Goal: Task Accomplishment & Management: Manage account settings

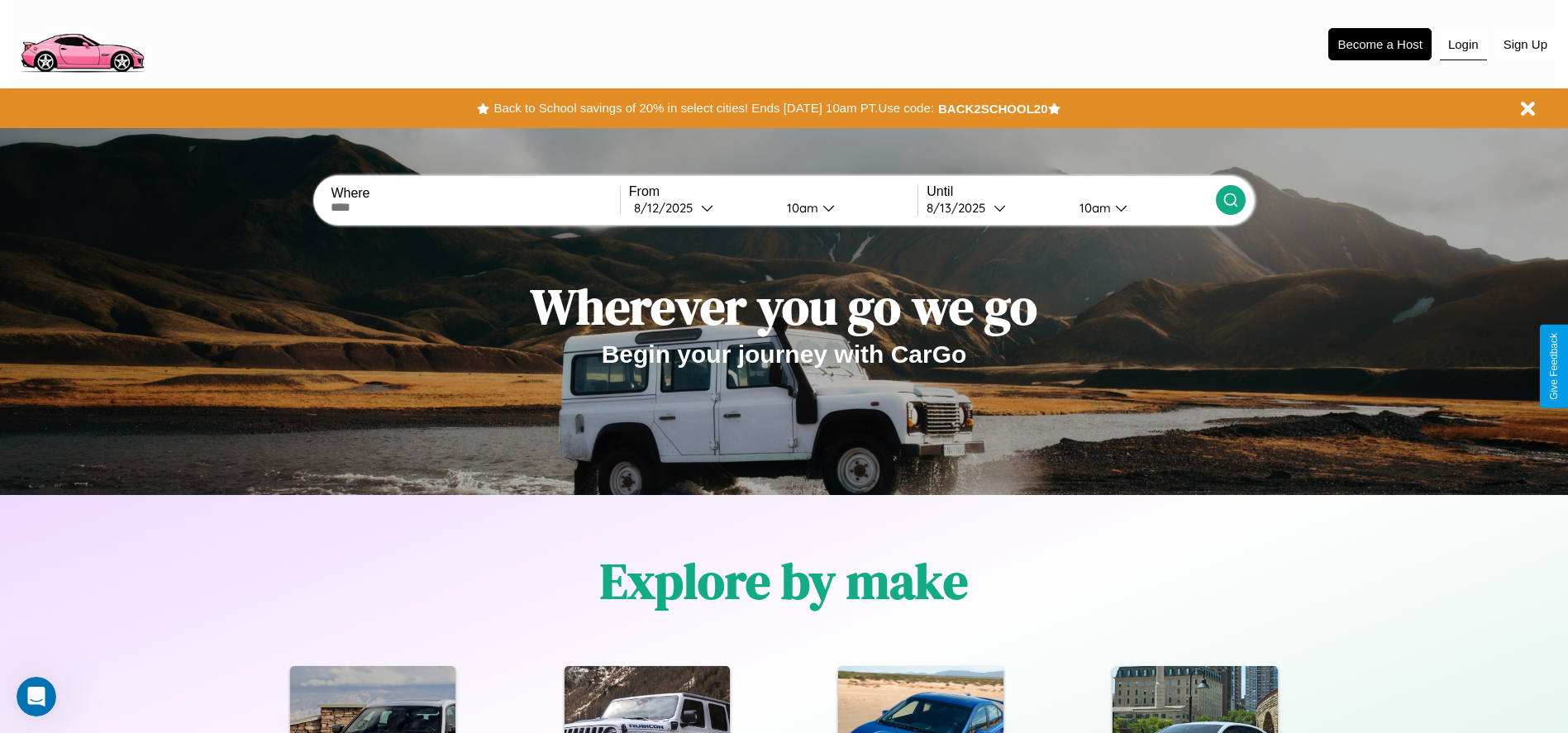
click at [1463, 44] on button "Login" at bounding box center [1464, 44] width 47 height 31
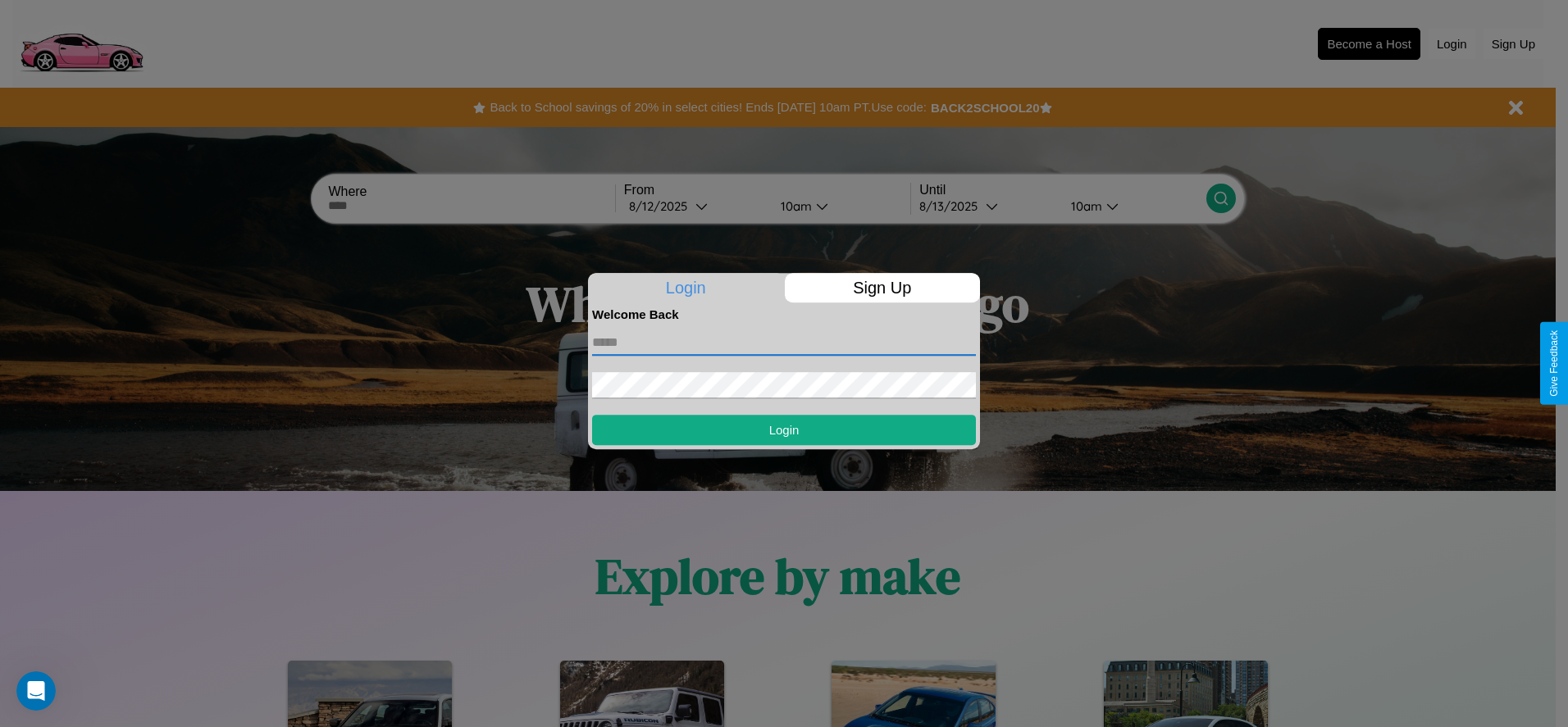
click at [784, 342] on input "text" at bounding box center [784, 343] width 384 height 26
type input "**********"
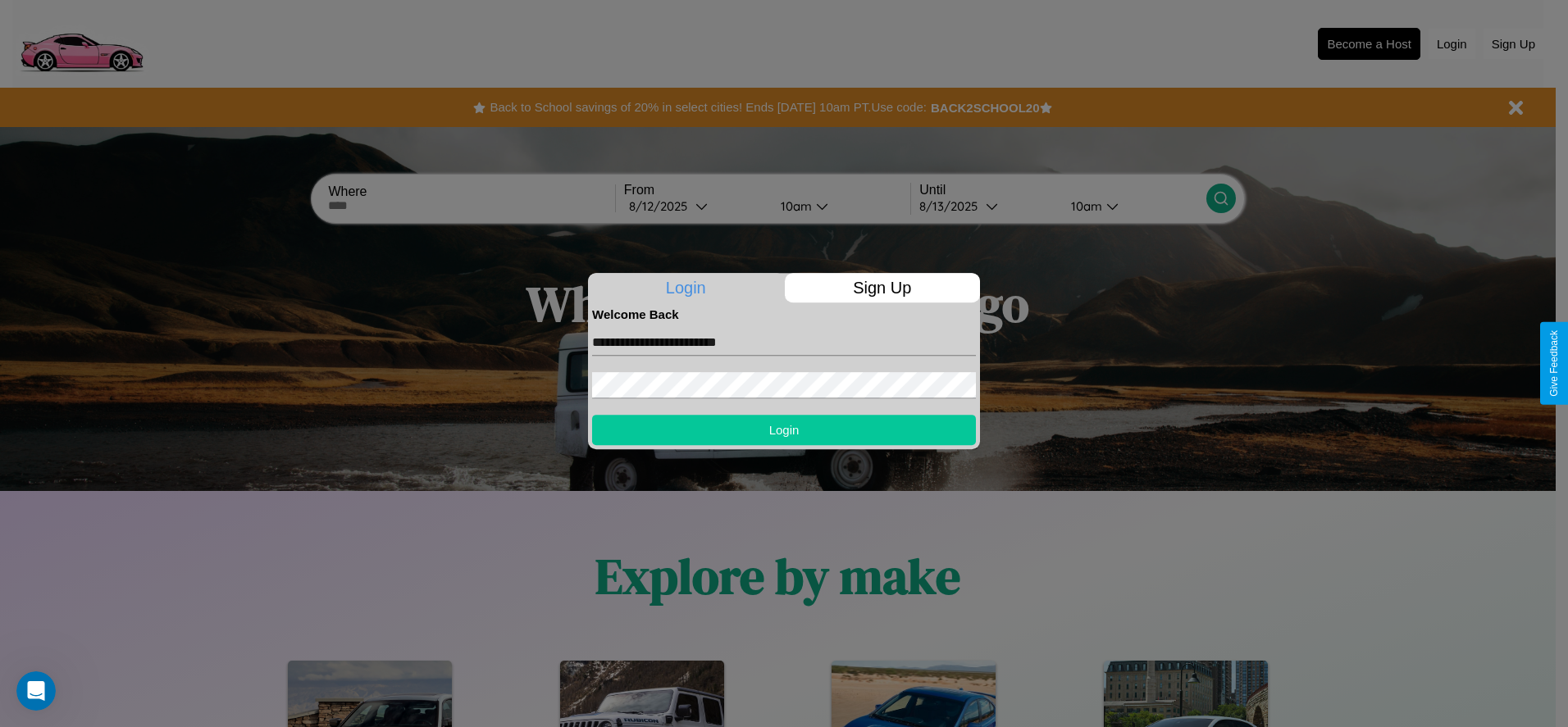
click at [784, 429] on button "Login" at bounding box center [784, 429] width 384 height 30
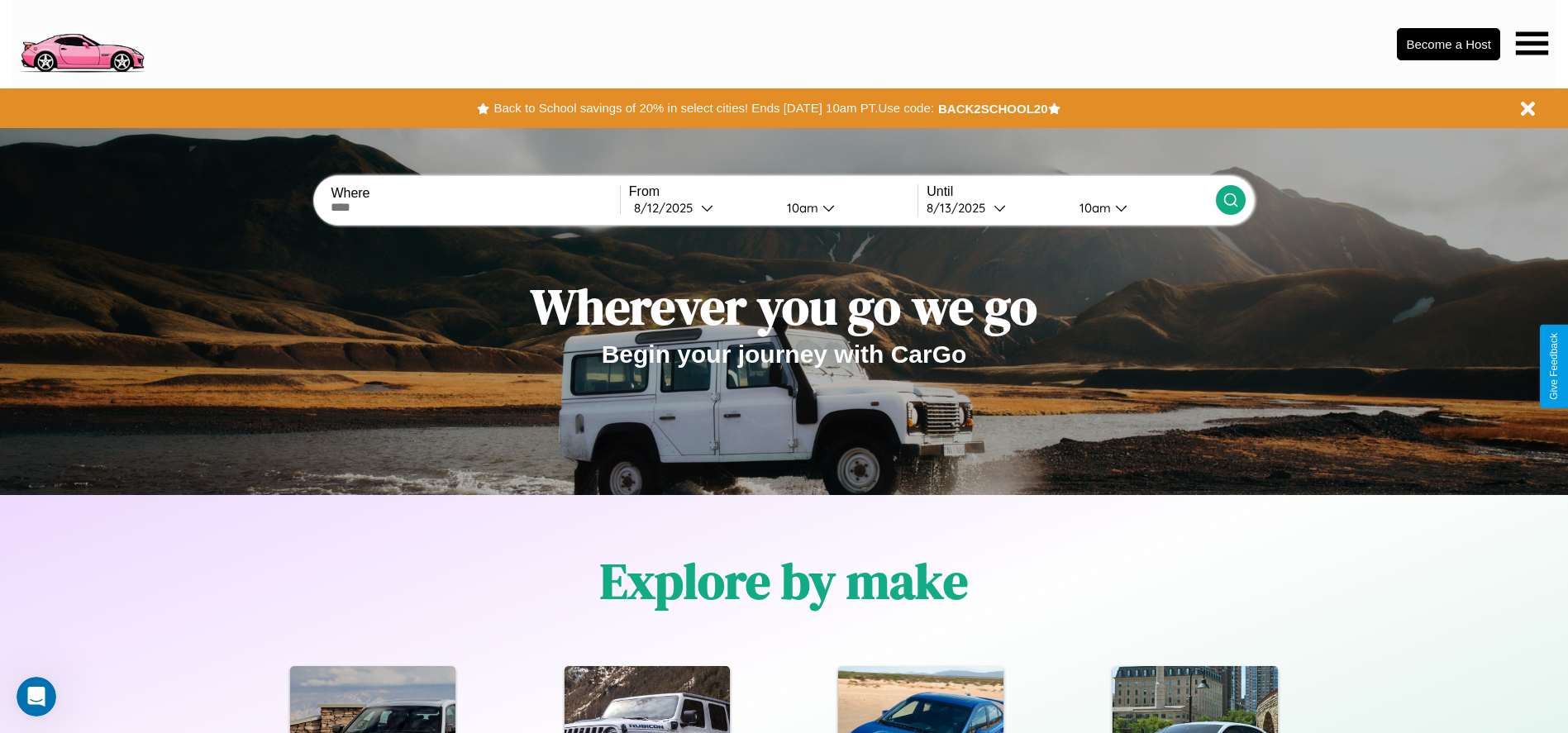
click at [1531, 43] on icon at bounding box center [1531, 43] width 32 height 24
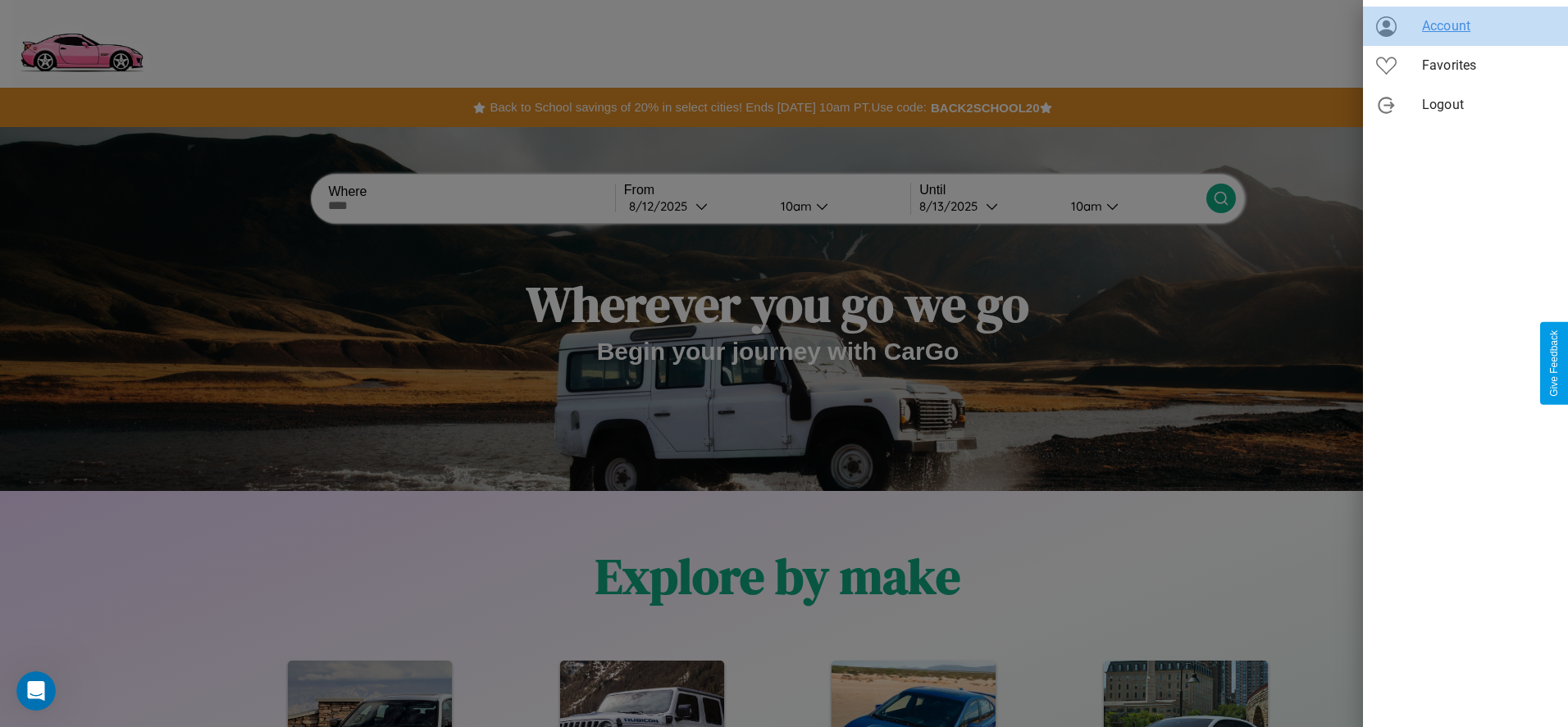
click at [1466, 26] on span "Account" at bounding box center [1489, 26] width 133 height 20
